Goal: Browse casually: Explore the website without a specific task or goal

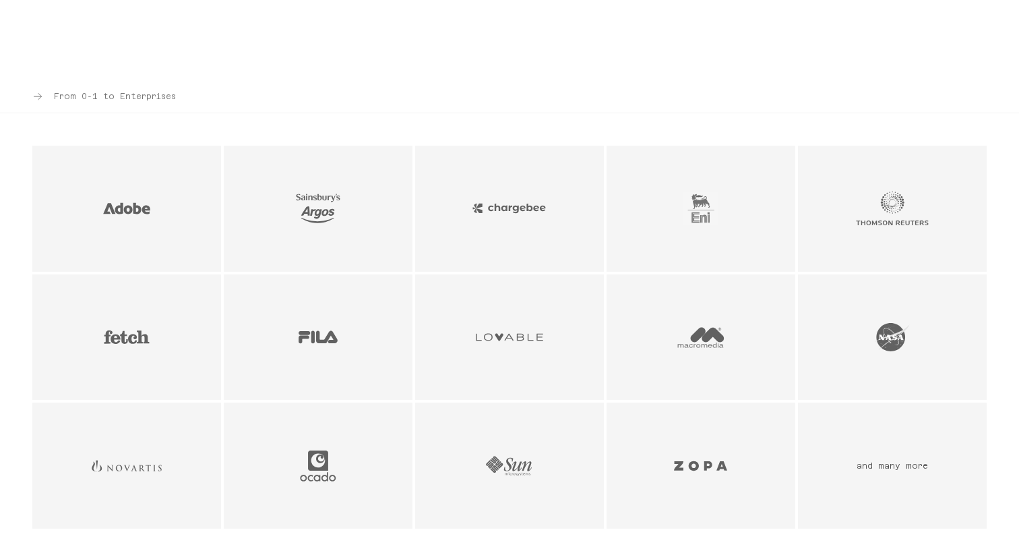
scroll to position [1011, 0]
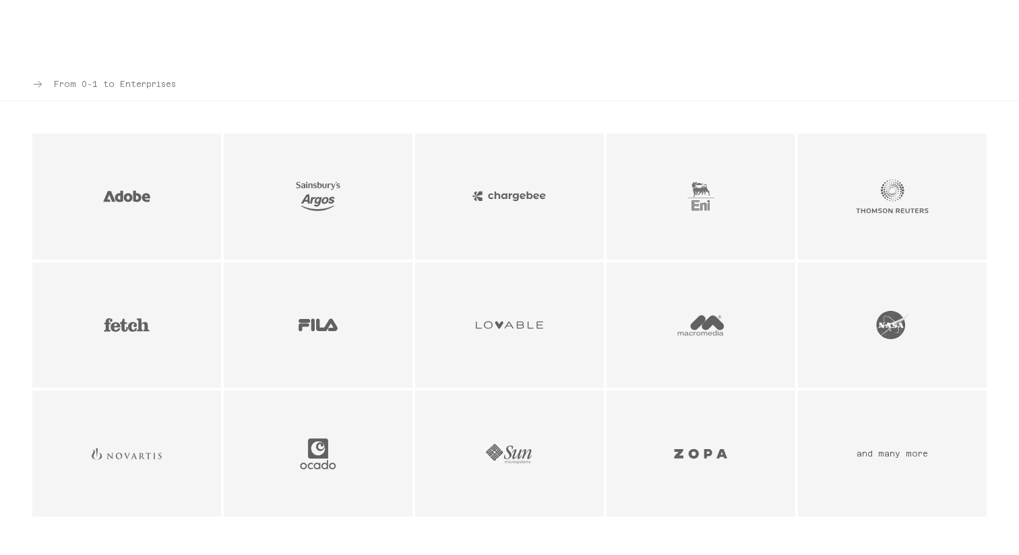
click at [539, 200] on img "Chargebee logo - SaaS & Subscription Management company" at bounding box center [509, 196] width 73 height 35
click at [525, 200] on img "Chargebee logo - SaaS & Subscription Management company" at bounding box center [509, 196] width 73 height 35
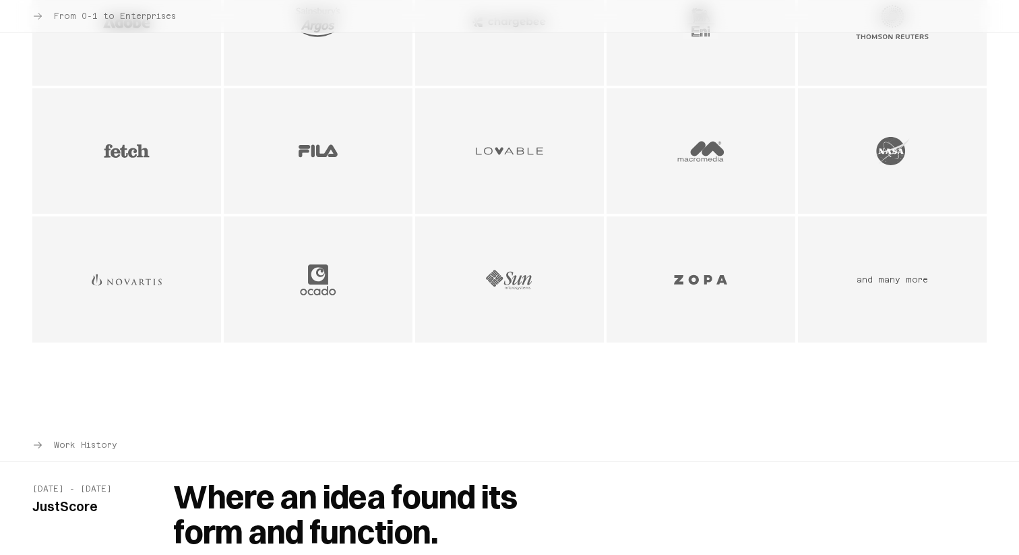
scroll to position [1188, 0]
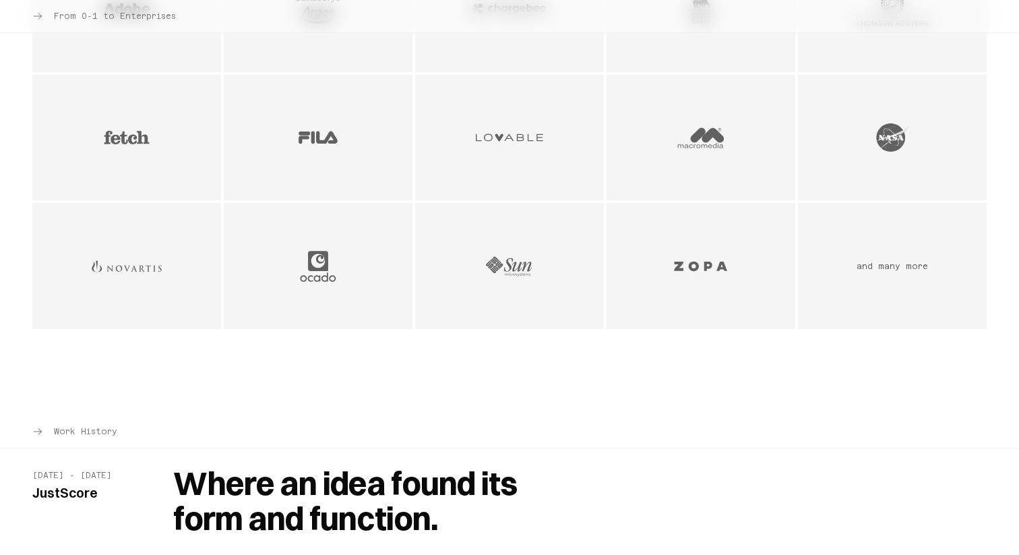
click at [524, 140] on img "Lovable logo - AI & Development Tools company" at bounding box center [509, 137] width 73 height 35
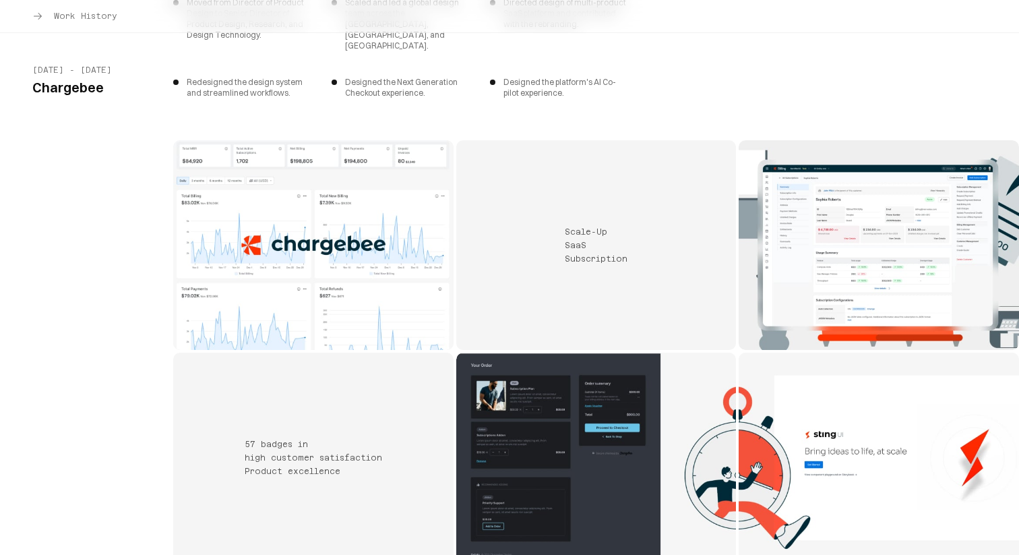
scroll to position [3446, 0]
click at [870, 193] on img "Chargebee project 2" at bounding box center [879, 245] width 280 height 210
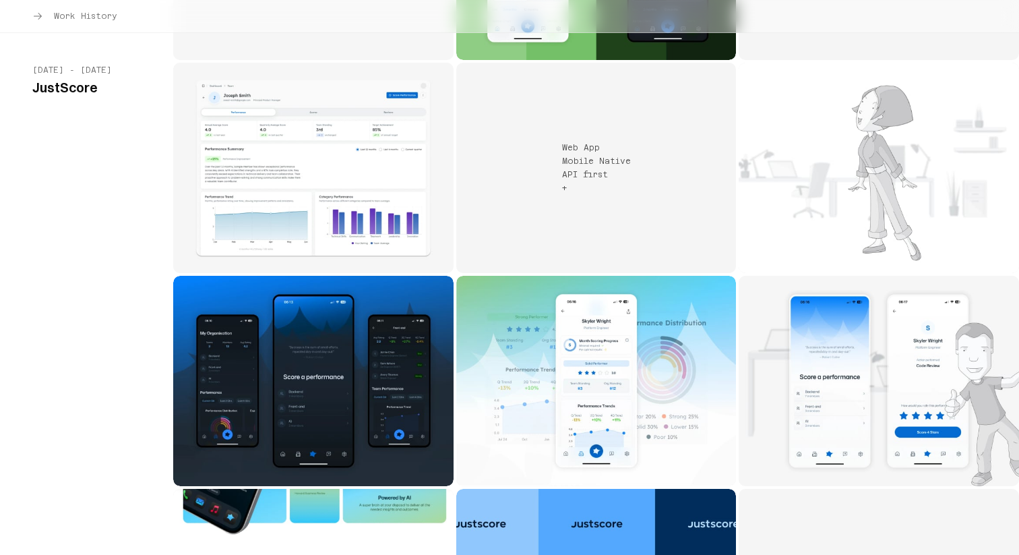
scroll to position [2280, 0]
